Goal: Check status: Check status

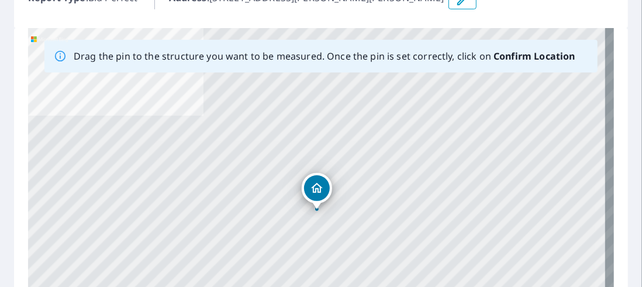
scroll to position [175, 0]
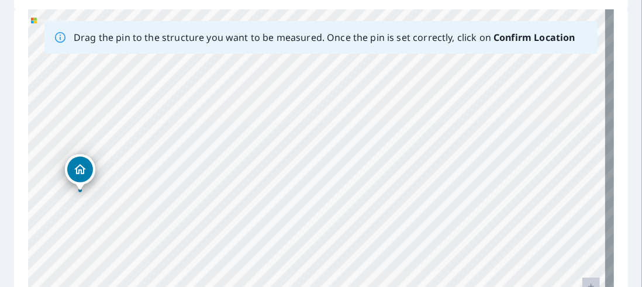
drag, startPoint x: 327, startPoint y: 235, endPoint x: 134, endPoint y: 308, distance: 206.8
click at [134, 286] on html "Dashboard Order History Order Report 67795723 is on hold, unable to identify ad…" at bounding box center [321, 143] width 642 height 287
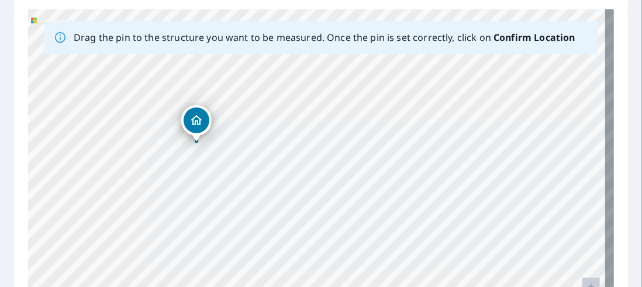
drag, startPoint x: 217, startPoint y: 246, endPoint x: 224, endPoint y: 267, distance: 22.2
click at [218, 277] on div "[STREET_ADDRESS][PERSON_NAME][PERSON_NAME]" at bounding box center [321, 192] width 586 height 366
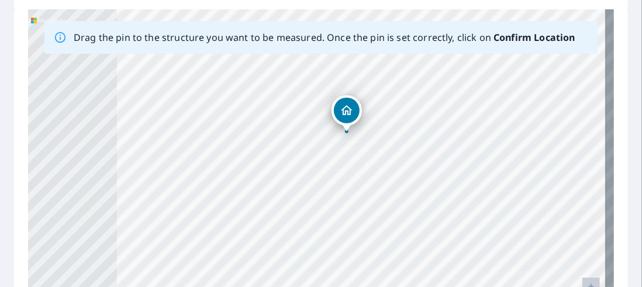
drag, startPoint x: 393, startPoint y: 150, endPoint x: 400, endPoint y: 149, distance: 7.1
click at [400, 149] on div "[STREET_ADDRESS][PERSON_NAME][PERSON_NAME]" at bounding box center [321, 192] width 586 height 366
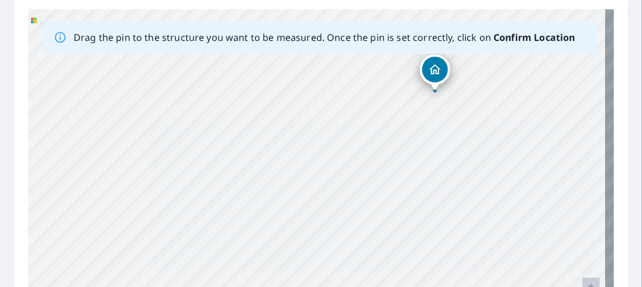
drag, startPoint x: 314, startPoint y: 214, endPoint x: 393, endPoint y: 170, distance: 91.1
click at [396, 174] on div "[STREET_ADDRESS][PERSON_NAME][PERSON_NAME]" at bounding box center [321, 192] width 586 height 366
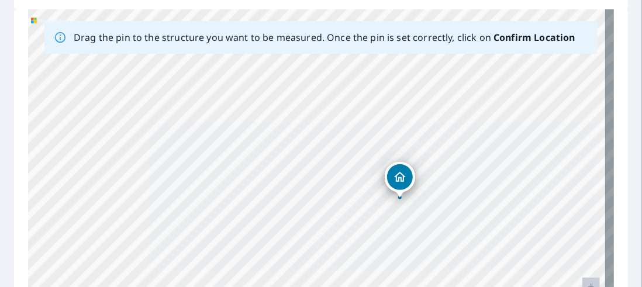
drag, startPoint x: 436, startPoint y: 68, endPoint x: 400, endPoint y: 177, distance: 113.9
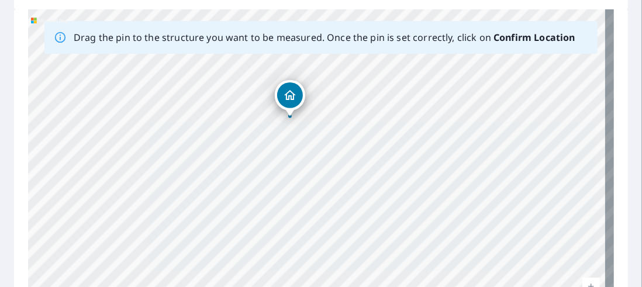
drag, startPoint x: 305, startPoint y: 230, endPoint x: 205, endPoint y: 123, distance: 146.8
click at [205, 123] on div "[STREET_ADDRESS][PERSON_NAME][PERSON_NAME]" at bounding box center [321, 192] width 586 height 366
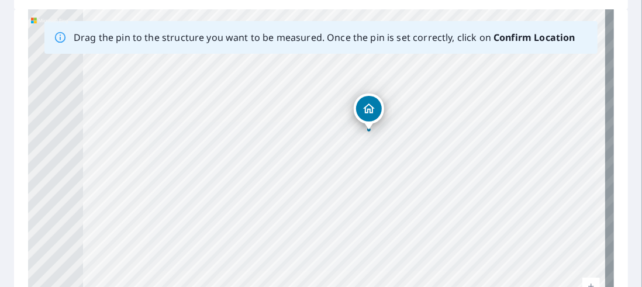
drag, startPoint x: 297, startPoint y: 139, endPoint x: 434, endPoint y: 148, distance: 137.1
click at [434, 148] on div "[STREET_ADDRESS][PERSON_NAME][PERSON_NAME]" at bounding box center [321, 192] width 586 height 366
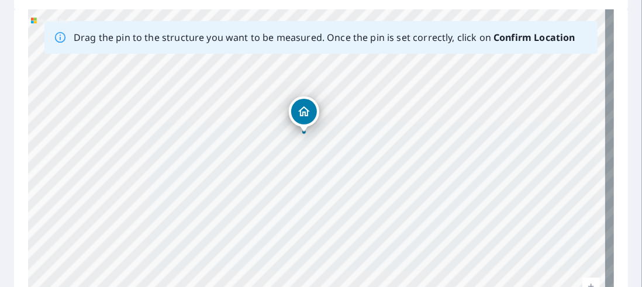
drag, startPoint x: 354, startPoint y: 119, endPoint x: 298, endPoint y: 120, distance: 55.5
click at [298, 120] on div "[STREET_ADDRESS][PERSON_NAME][PERSON_NAME]" at bounding box center [321, 192] width 586 height 366
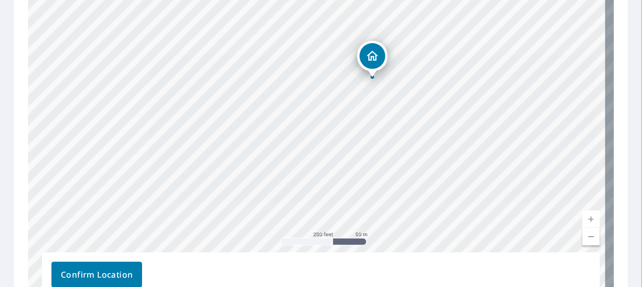
scroll to position [326, 0]
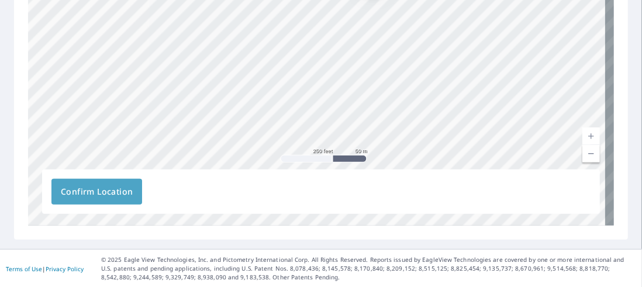
click at [96, 185] on span "Confirm Location" at bounding box center [97, 192] width 72 height 15
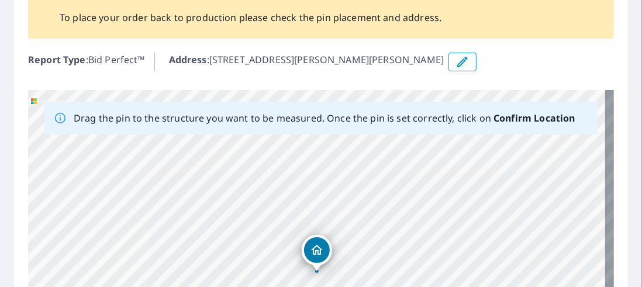
scroll to position [175, 0]
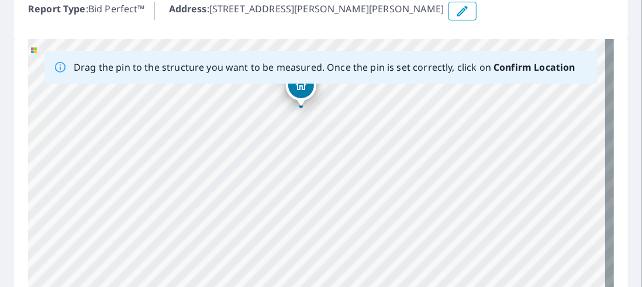
drag, startPoint x: 400, startPoint y: 201, endPoint x: 418, endPoint y: 48, distance: 154.2
click at [427, 39] on div "[STREET_ADDRESS][PERSON_NAME][PERSON_NAME]" at bounding box center [321, 222] width 586 height 366
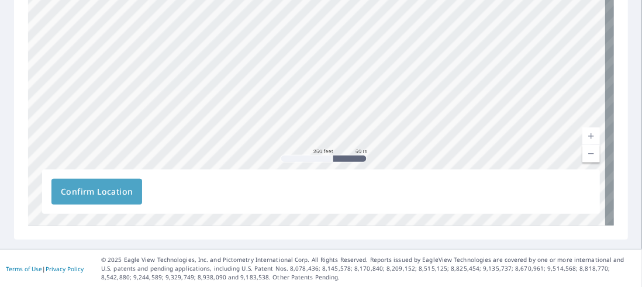
click at [89, 191] on span "Confirm Location" at bounding box center [97, 192] width 72 height 15
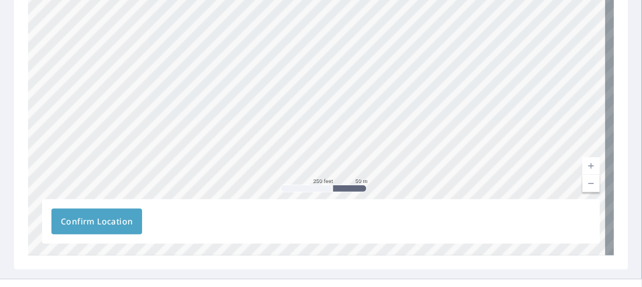
click at [89, 191] on div "[STREET_ADDRESS][PERSON_NAME][PERSON_NAME]" at bounding box center [321, 72] width 586 height 366
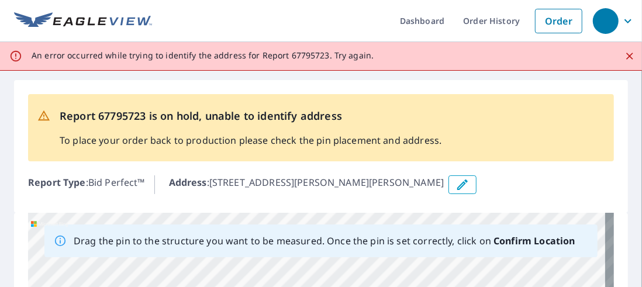
scroll to position [0, 0]
click at [626, 56] on icon "Close" at bounding box center [629, 56] width 7 height 7
